Goal: Task Accomplishment & Management: Use online tool/utility

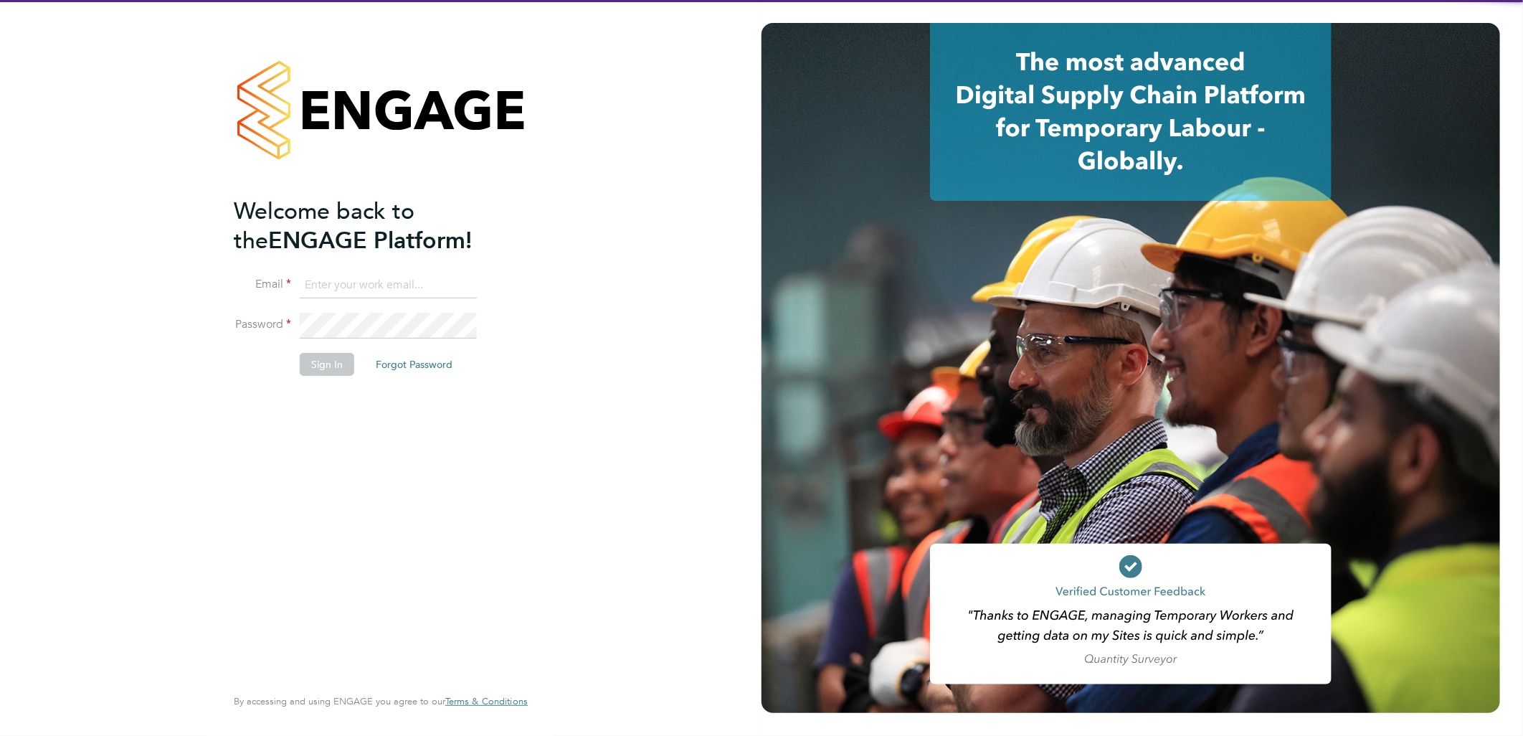
type input "sasha.baird@pretiumresourcing.co.uk"
click at [310, 370] on button "Sign In" at bounding box center [327, 364] width 54 height 23
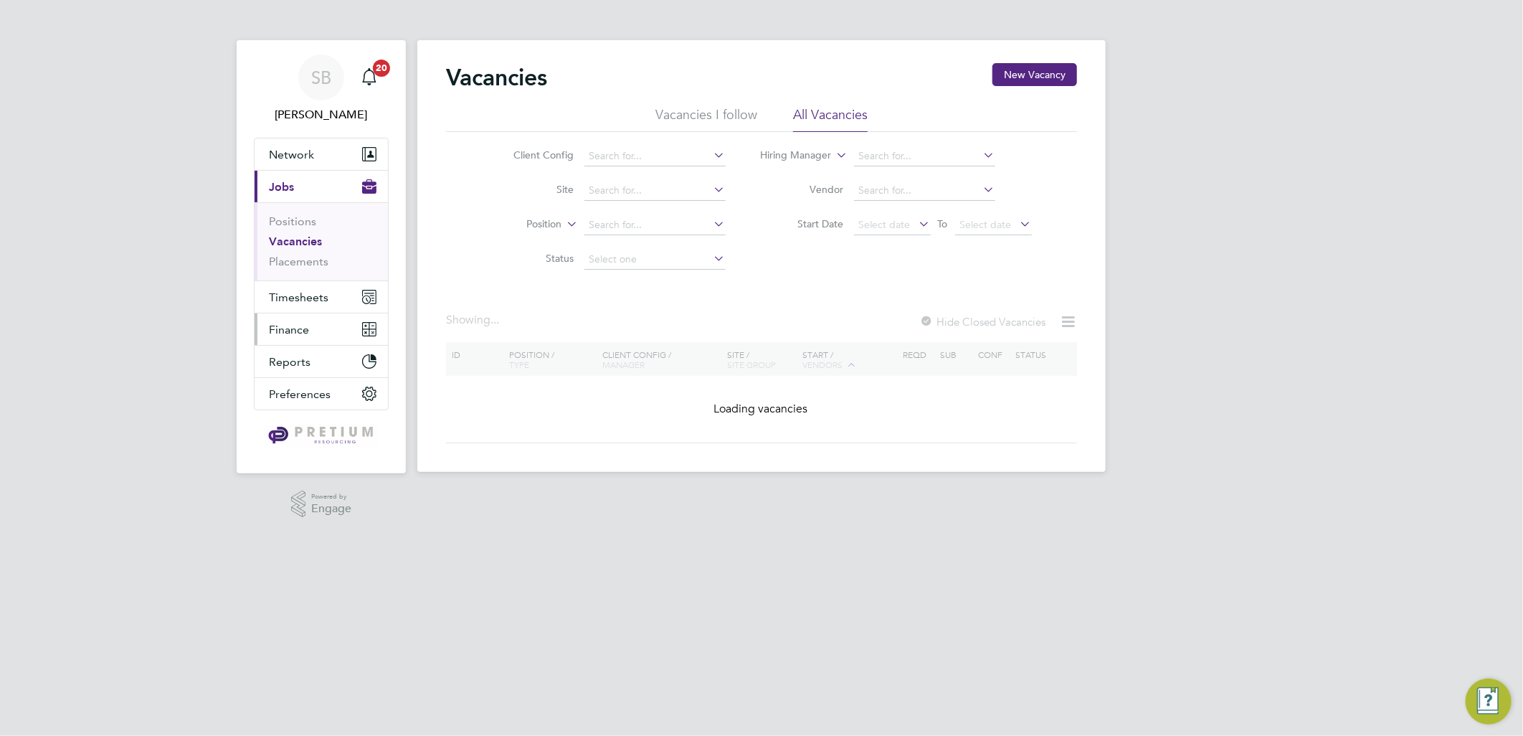
click at [303, 313] on button "Finance" at bounding box center [321, 329] width 133 height 32
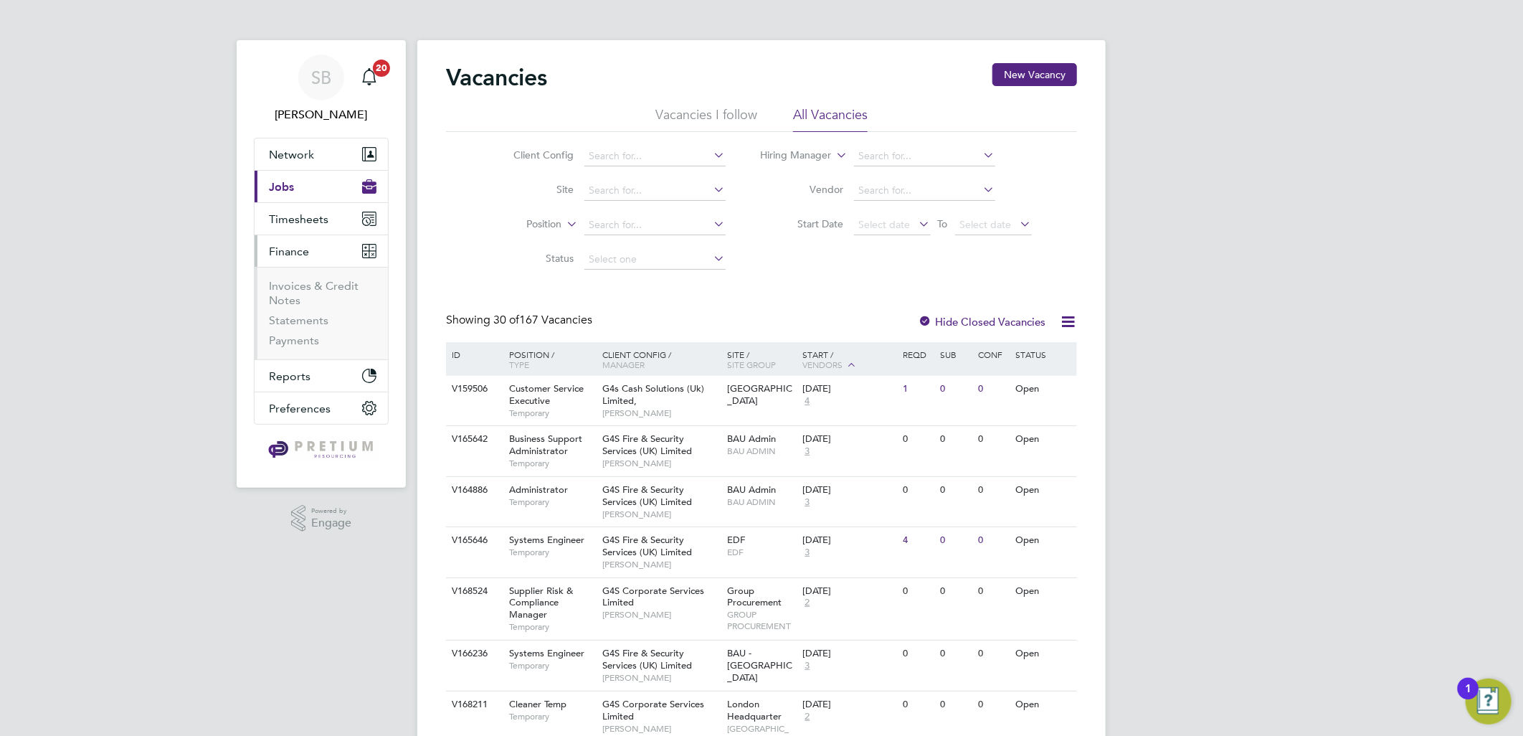
click at [303, 296] on li "Invoices & Credit Notes" at bounding box center [323, 296] width 108 height 34
click at [296, 283] on link "Invoices & Credit Notes" at bounding box center [314, 293] width 90 height 28
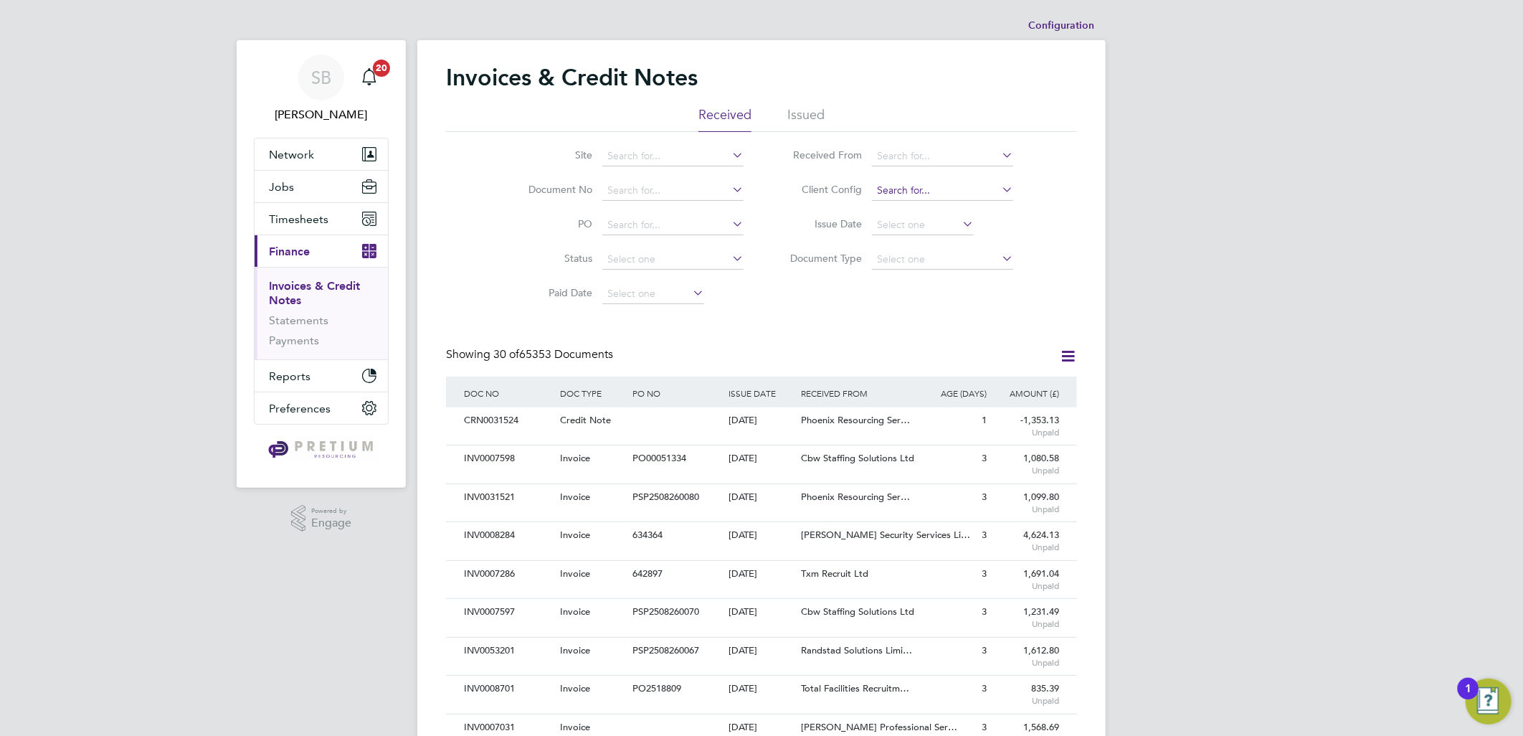
drag, startPoint x: 912, startPoint y: 176, endPoint x: 914, endPoint y: 189, distance: 13.1
click at [912, 176] on li "Client Config" at bounding box center [897, 191] width 270 height 34
click at [914, 188] on input at bounding box center [942, 191] width 141 height 20
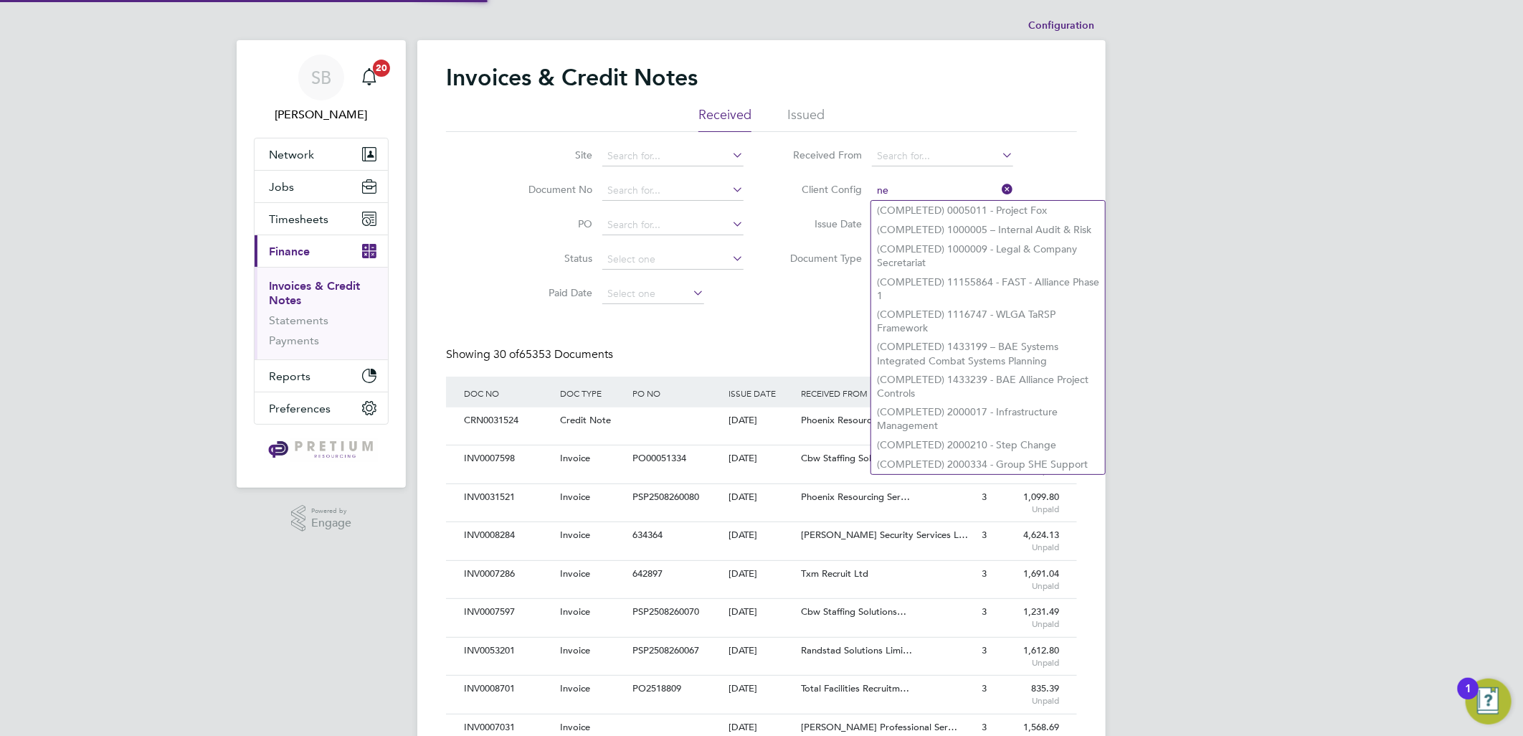
type input "n"
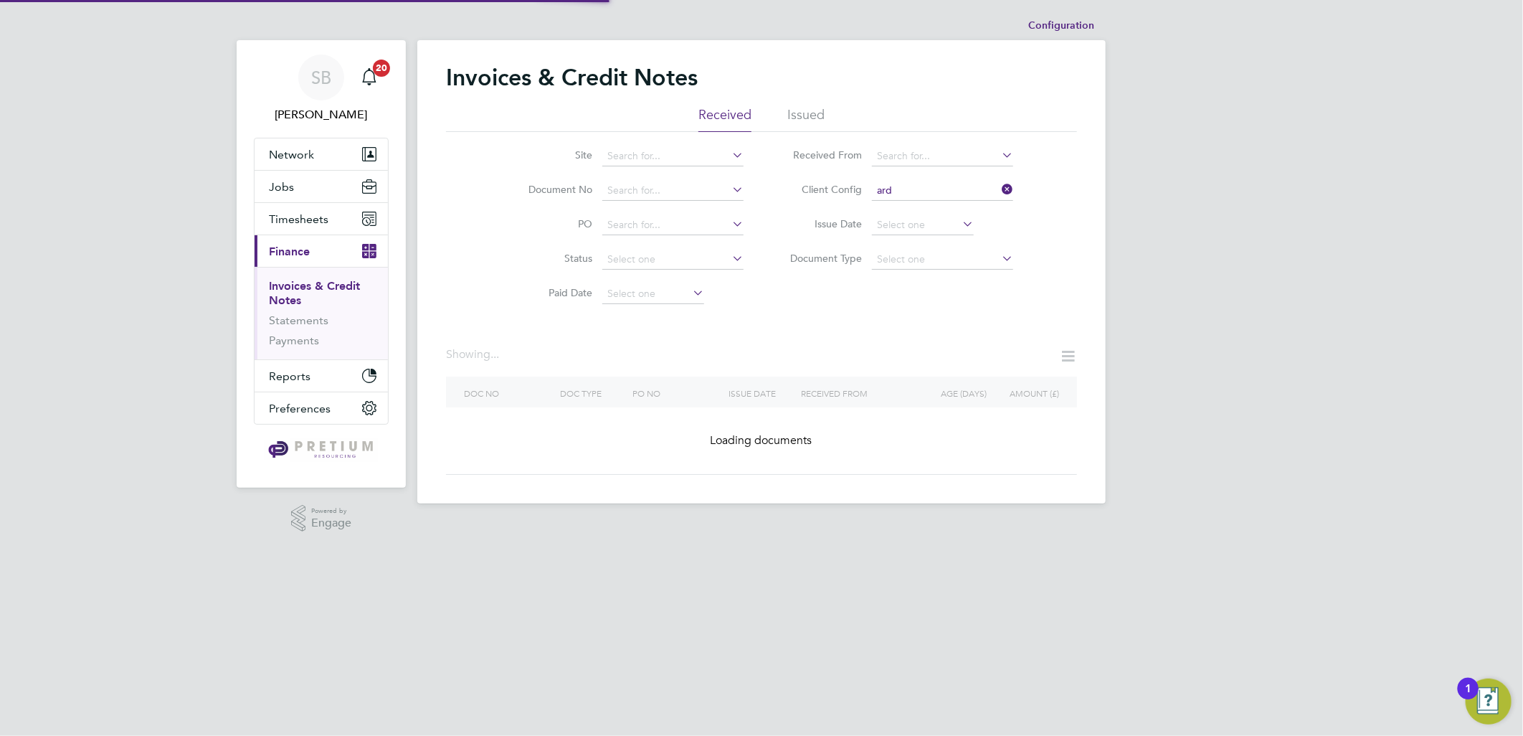
type input "(COMPLETED) 0005011 - Project Fox"
click at [926, 196] on input at bounding box center [942, 191] width 141 height 20
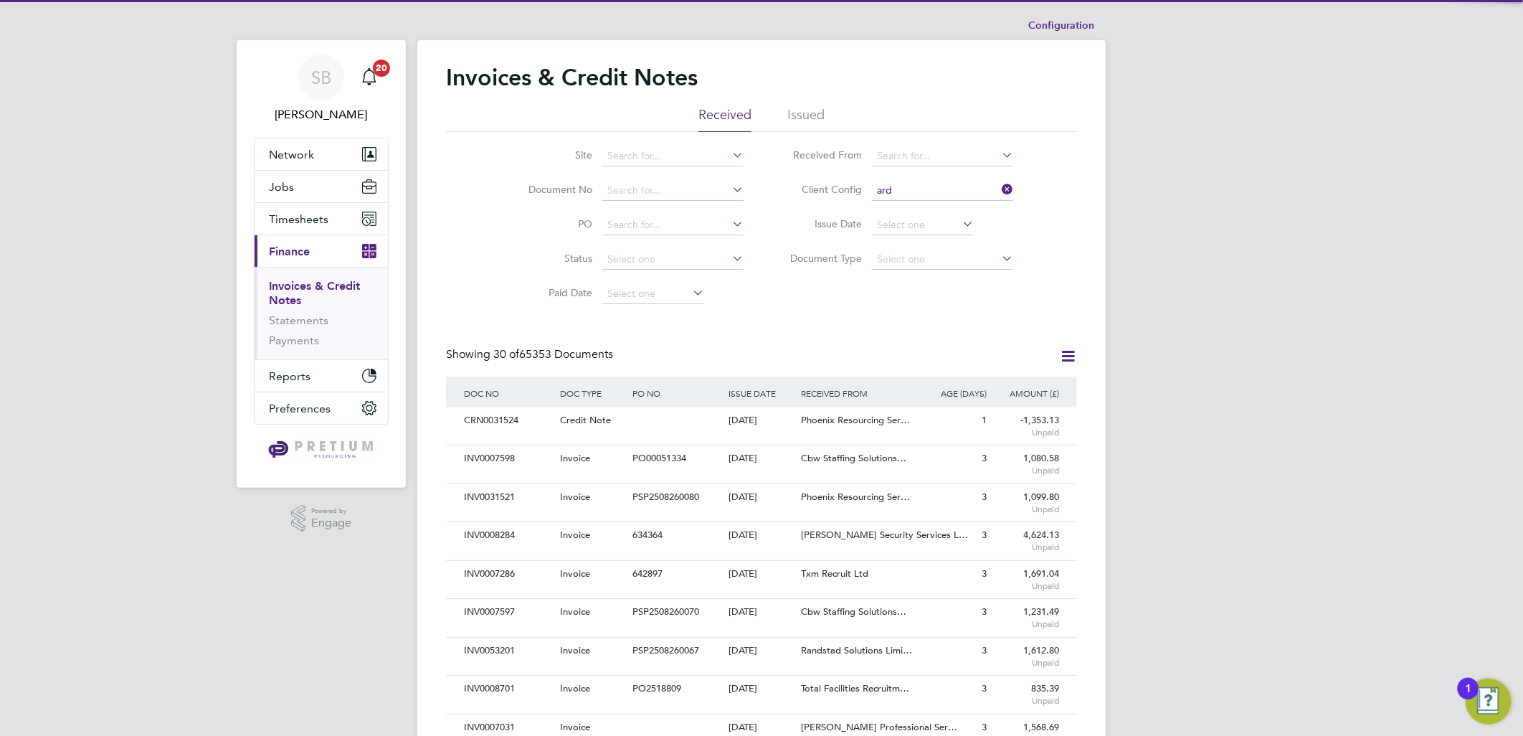
click at [906, 206] on li "[PERSON_NAME] [PERSON_NAME]" at bounding box center [942, 210] width 143 height 19
type input "Ardleigh Green"
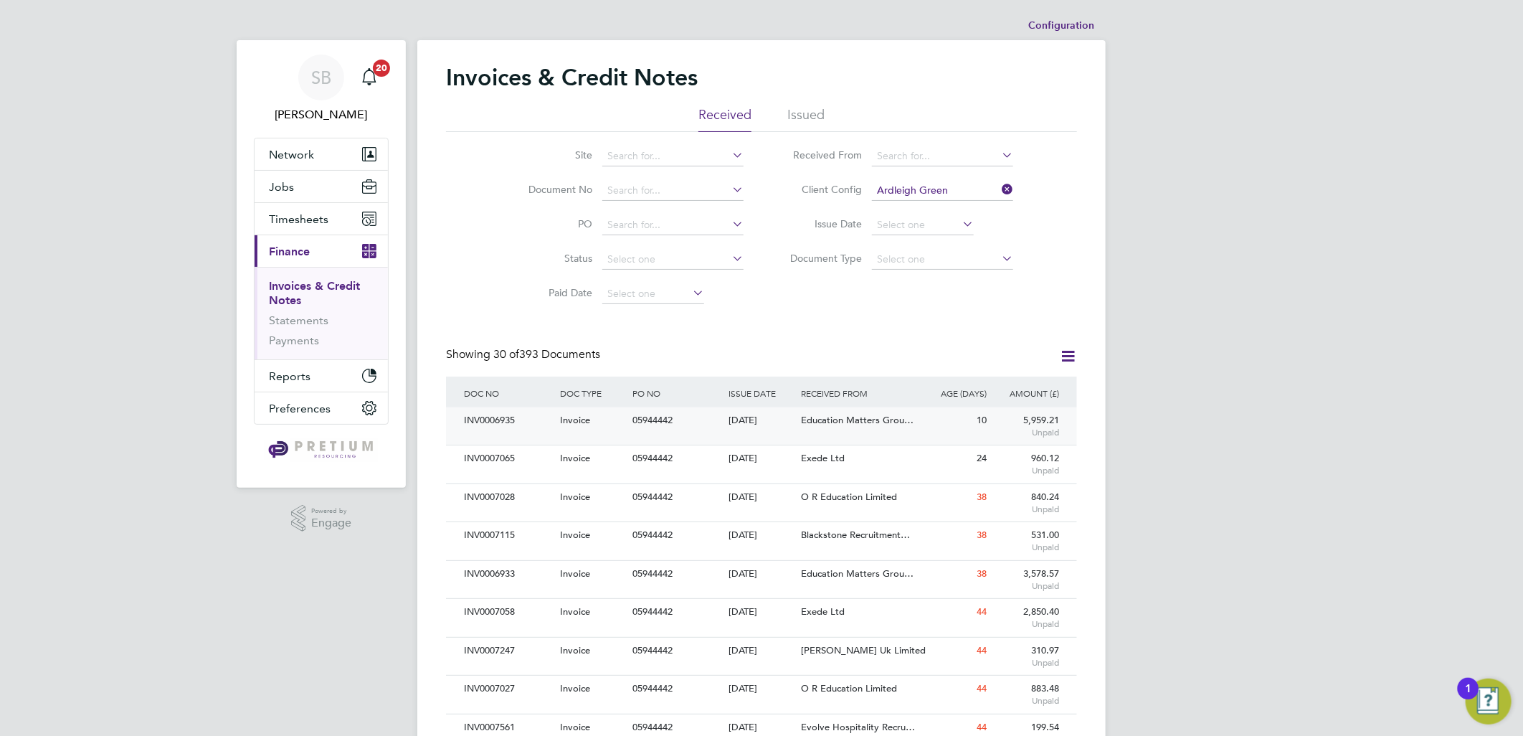
click at [810, 423] on span "Education Matters Grou…" at bounding box center [857, 420] width 113 height 12
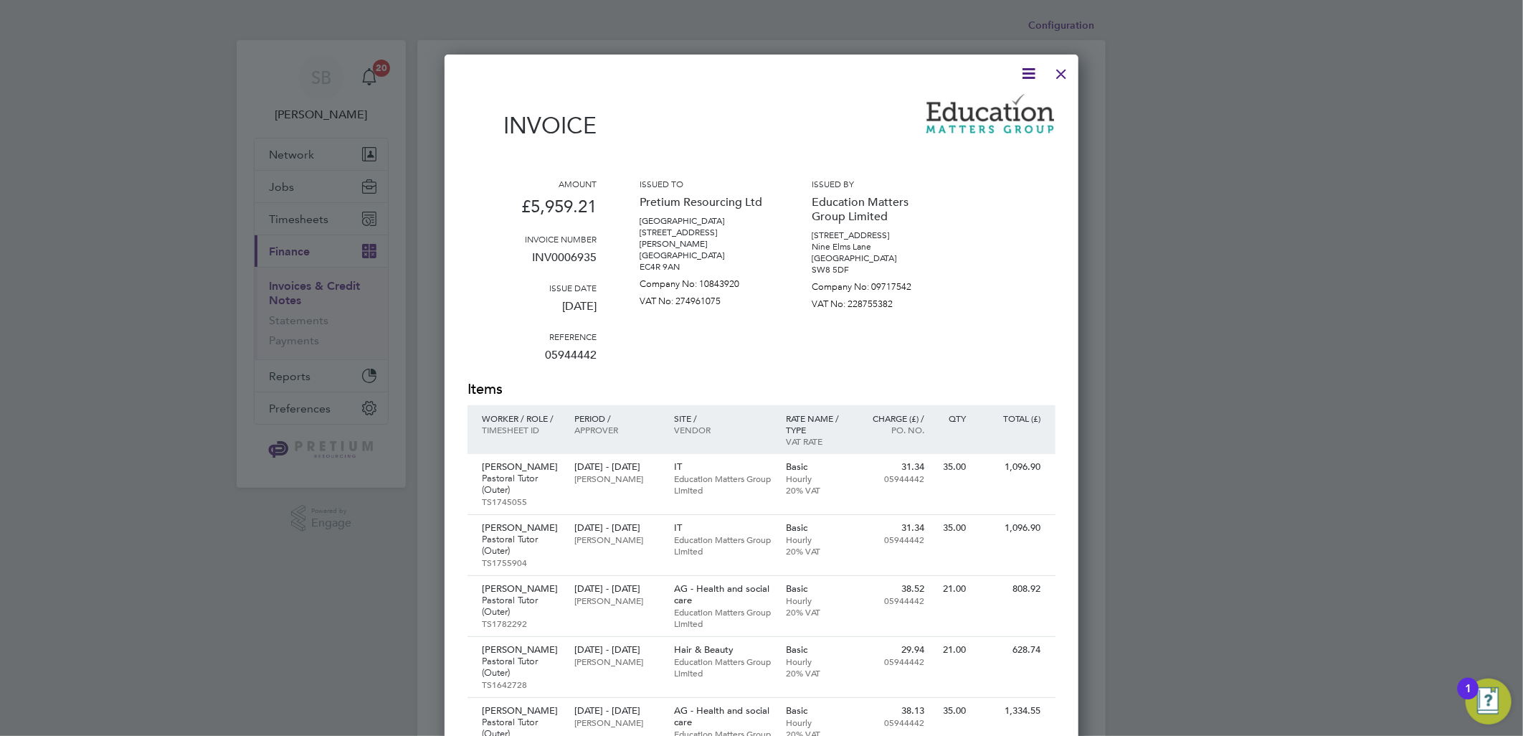
click at [1063, 79] on div at bounding box center [1062, 70] width 26 height 26
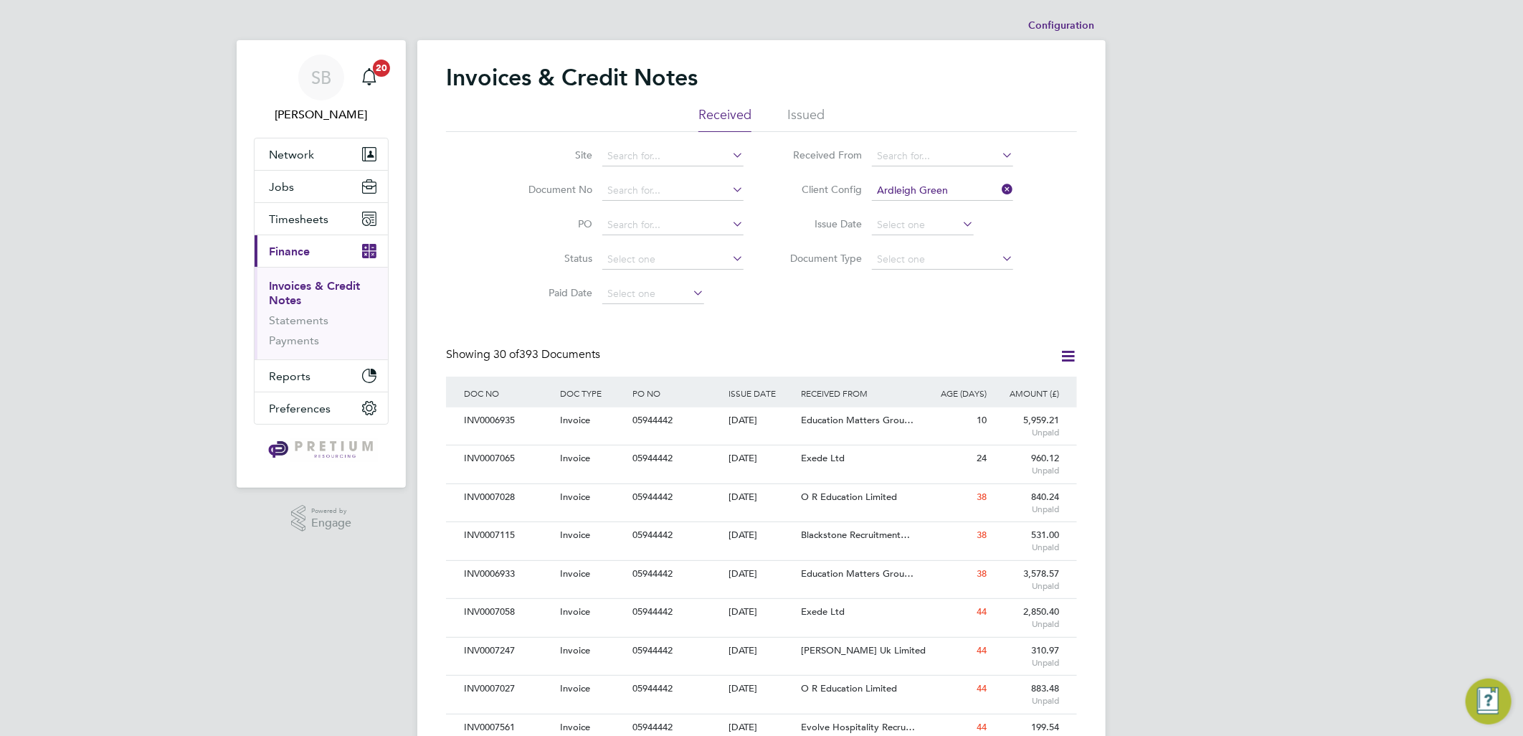
click at [817, 118] on li "Issued" at bounding box center [805, 119] width 37 height 26
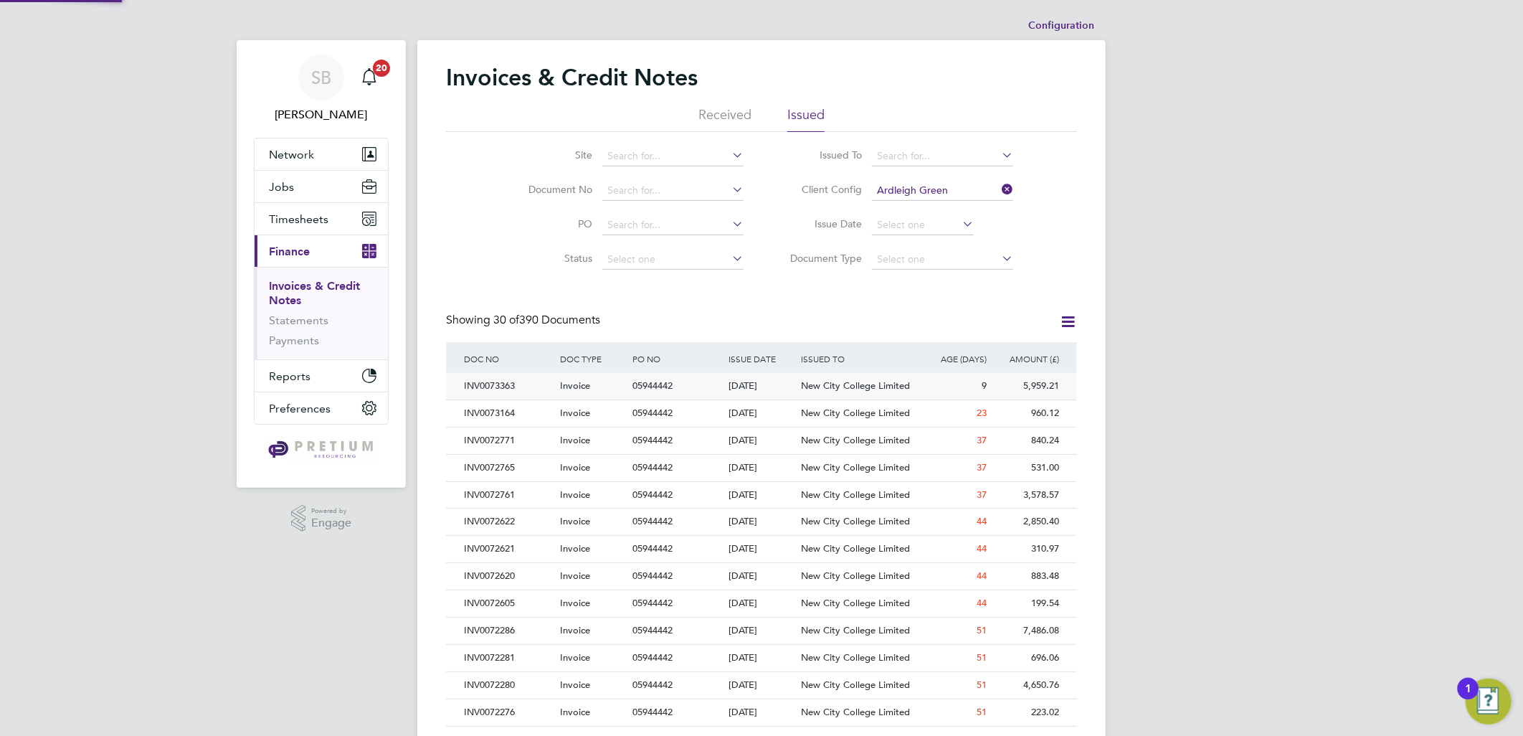
click at [691, 385] on div "05944442" at bounding box center [677, 386] width 96 height 27
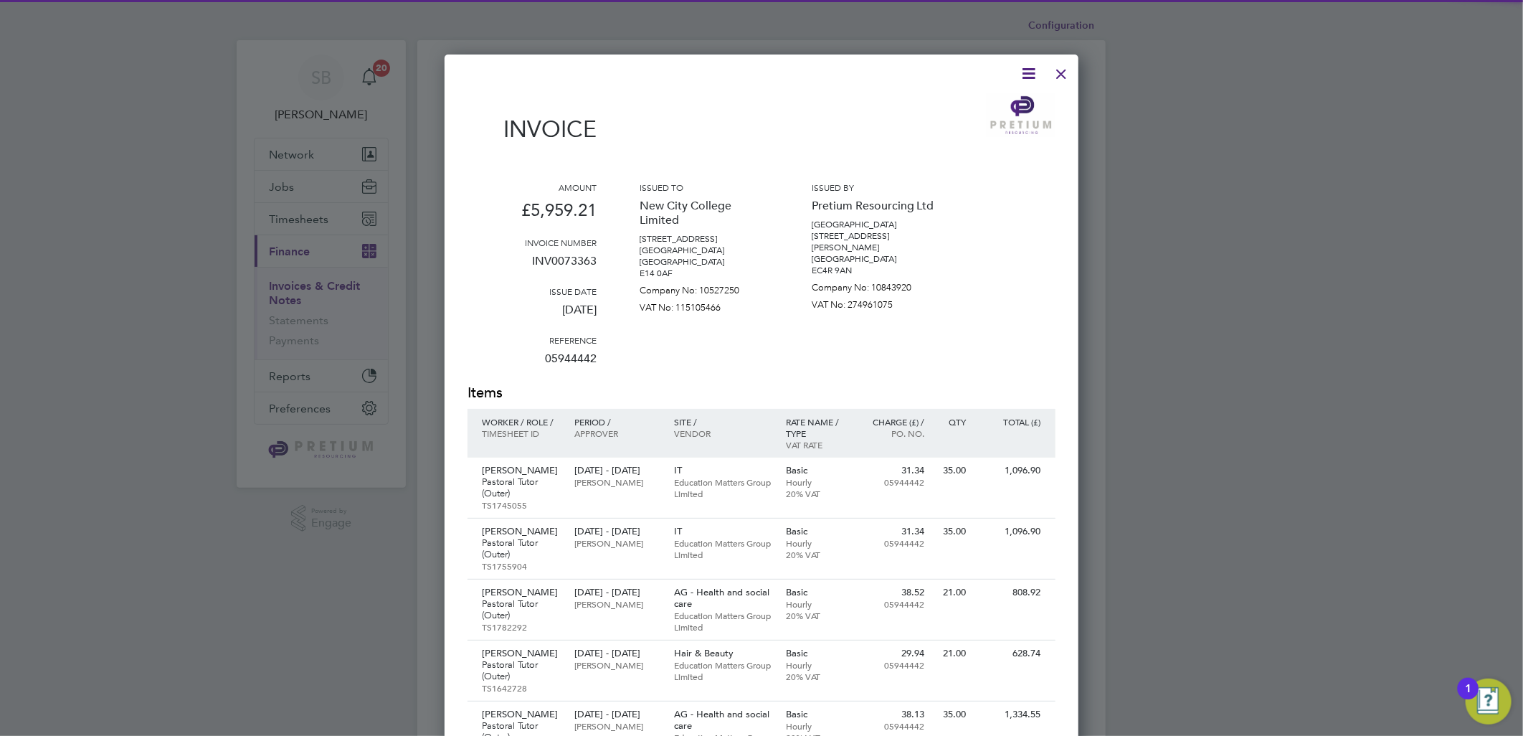
click at [691, 385] on h2 "Items" at bounding box center [762, 393] width 588 height 20
drag, startPoint x: 681, startPoint y: 219, endPoint x: 636, endPoint y: 202, distance: 48.6
click at [636, 202] on div "Amount £5,959.21 Invoice number INV0073363 Issue date [DATE] Reference 05944442…" at bounding box center [762, 282] width 588 height 202
copy p "New City College Limited"
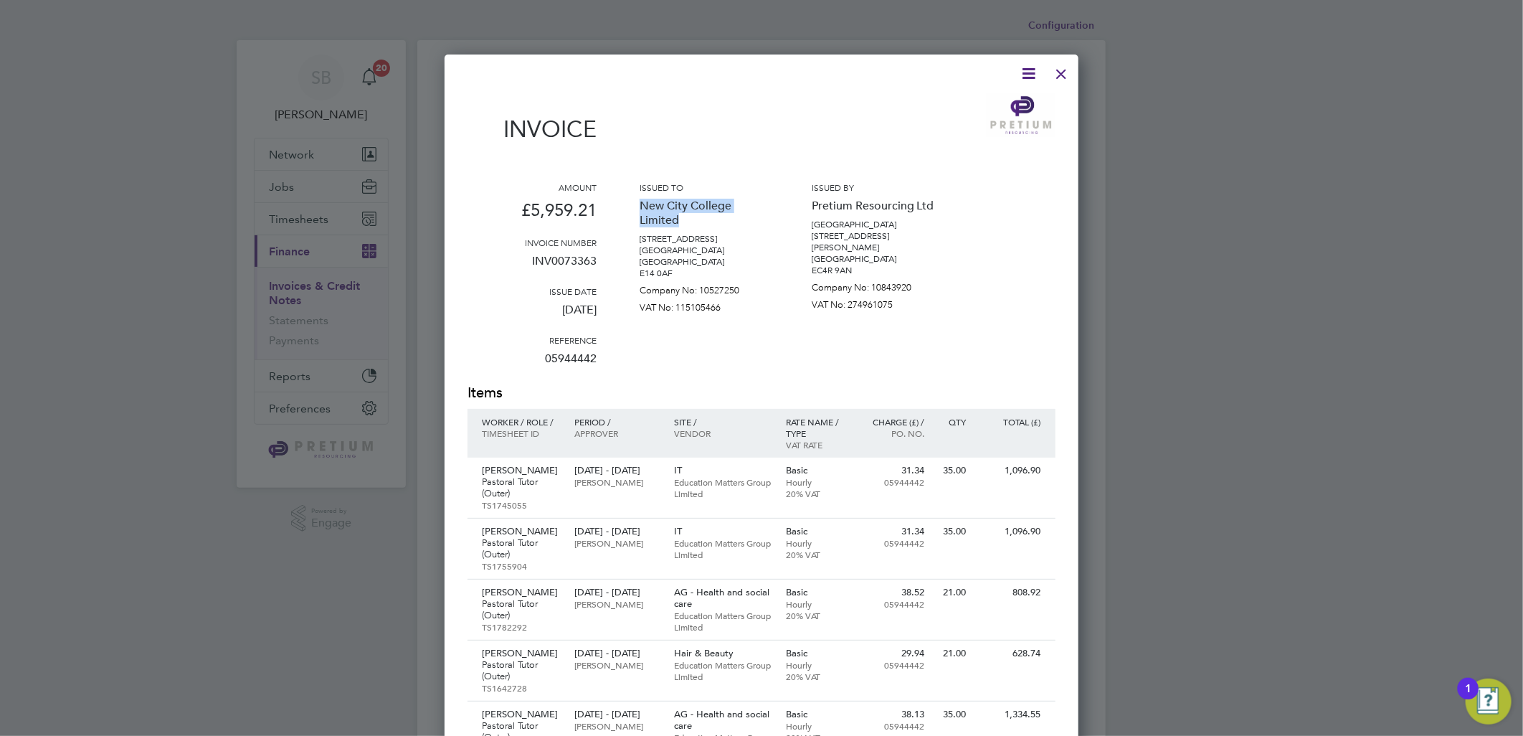
copy p "New City College Limited"
